Goal: Download file/media

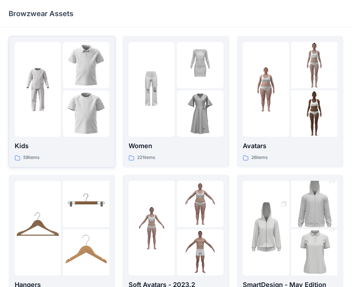
click at [81, 67] on img at bounding box center [86, 65] width 46 height 46
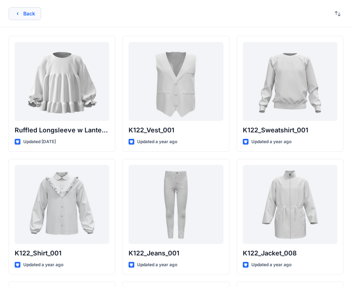
click at [16, 10] on button "Back" at bounding box center [25, 13] width 33 height 13
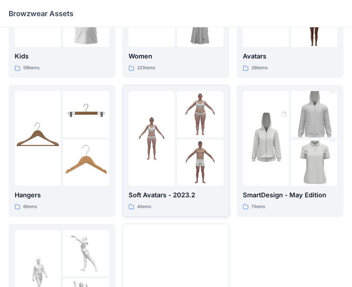
scroll to position [178, 0]
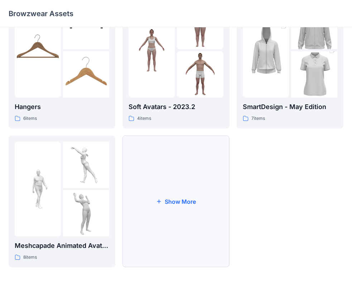
click at [178, 202] on button "Show More" at bounding box center [175, 200] width 107 height 131
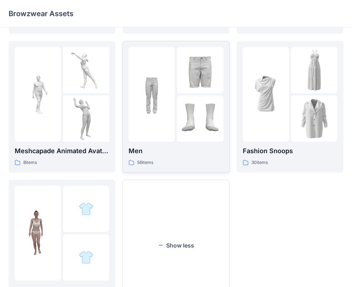
scroll to position [285, 0]
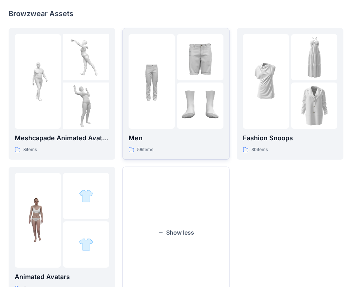
click at [157, 87] on img at bounding box center [152, 81] width 46 height 46
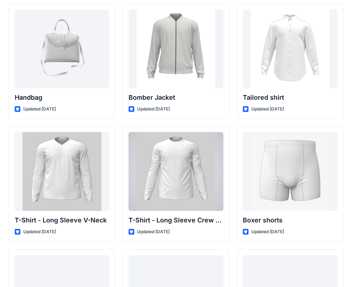
scroll to position [410, 0]
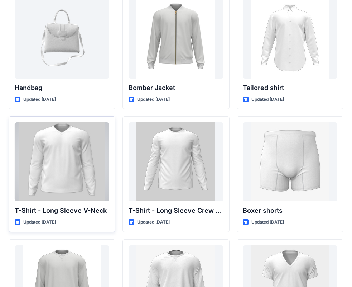
click at [74, 173] on div at bounding box center [62, 161] width 95 height 79
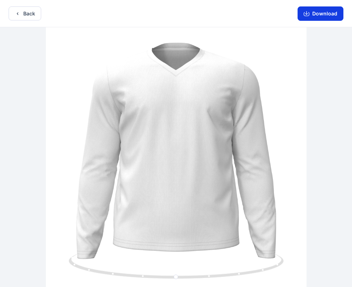
click at [321, 14] on button "Download" at bounding box center [321, 13] width 46 height 14
click at [17, 11] on icon "button" at bounding box center [18, 14] width 6 height 6
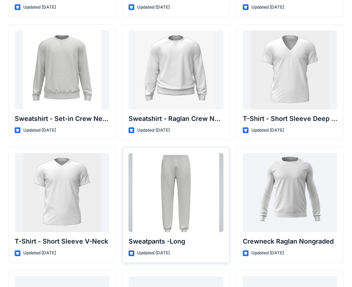
scroll to position [625, 0]
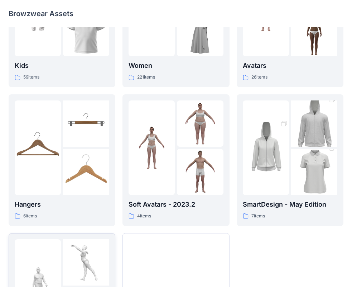
scroll to position [178, 0]
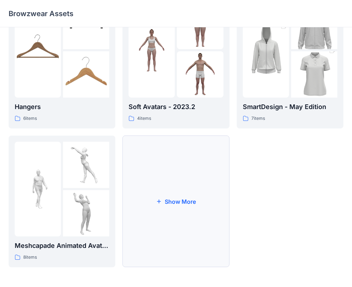
click at [187, 222] on button "Show More" at bounding box center [175, 200] width 107 height 131
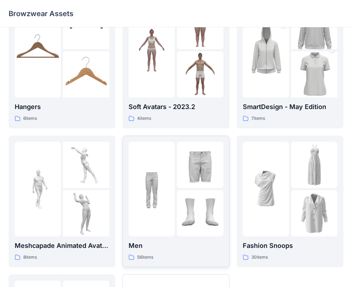
click at [164, 225] on div at bounding box center [152, 188] width 46 height 95
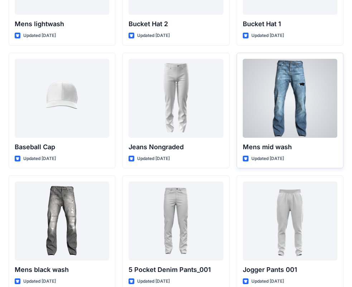
scroll to position [107, 0]
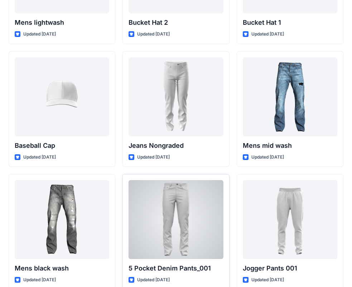
click at [198, 221] on div at bounding box center [176, 219] width 95 height 79
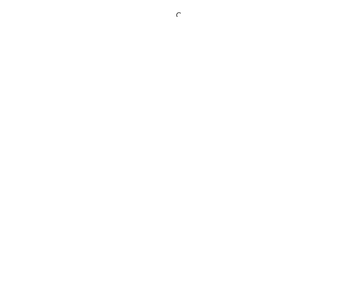
click at [198, 221] on div at bounding box center [179, 143] width 358 height 287
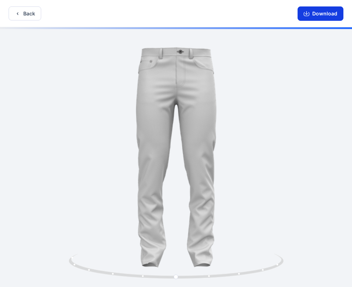
click at [324, 15] on button "Download" at bounding box center [321, 13] width 46 height 14
